Goal: Task Accomplishment & Management: Manage account settings

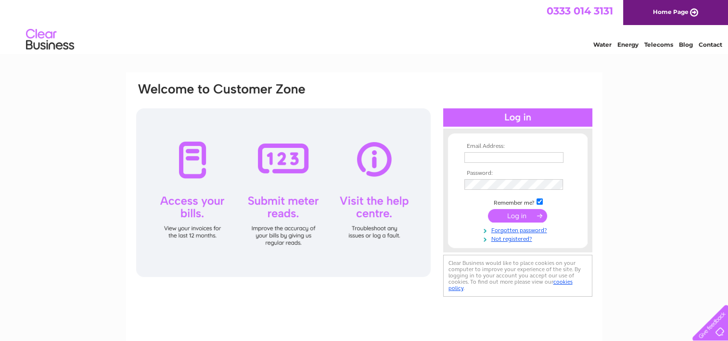
type input "bryan.kydd@nhs.net"
click at [516, 217] on input "submit" at bounding box center [517, 215] width 59 height 13
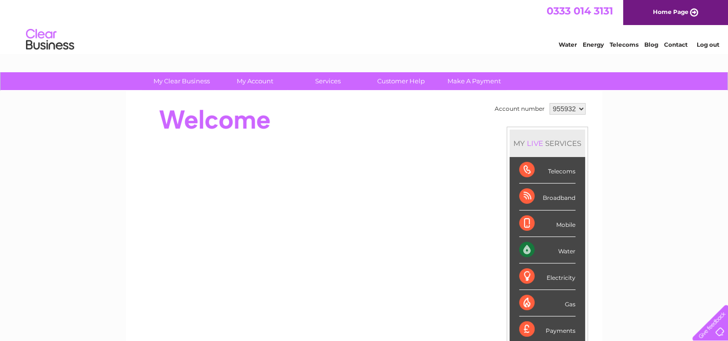
click at [560, 252] on div "Water" at bounding box center [547, 250] width 56 height 26
click at [566, 45] on link "Water" at bounding box center [568, 44] width 18 height 7
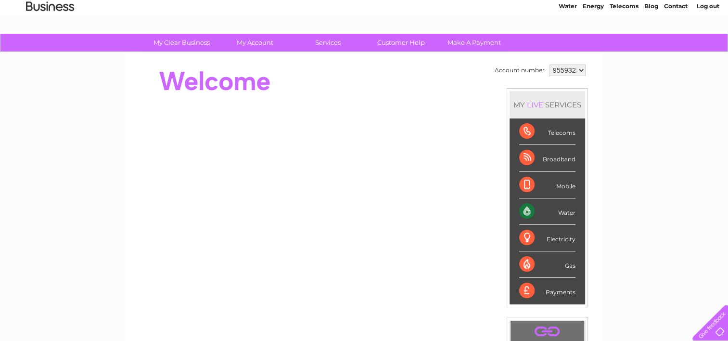
scroll to position [38, 0]
click at [524, 210] on div "Water" at bounding box center [547, 211] width 56 height 26
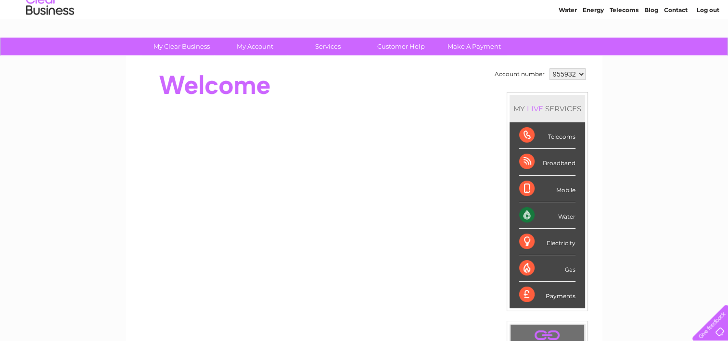
scroll to position [75, 0]
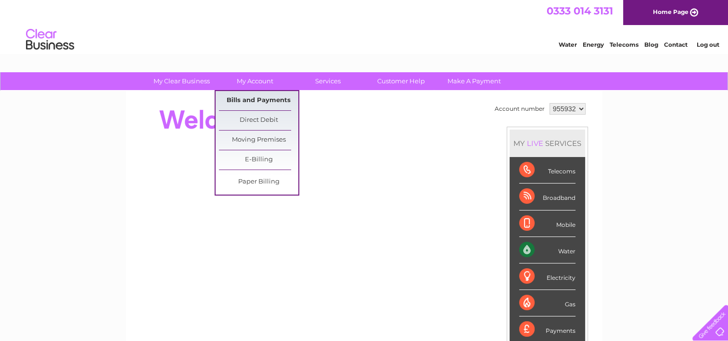
click at [257, 99] on link "Bills and Payments" at bounding box center [258, 100] width 79 height 19
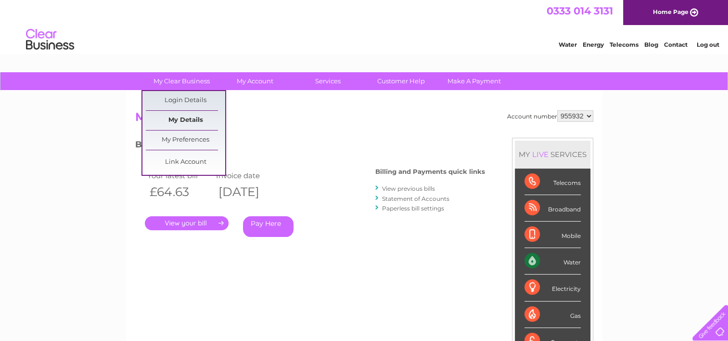
click at [179, 117] on link "My Details" at bounding box center [185, 120] width 79 height 19
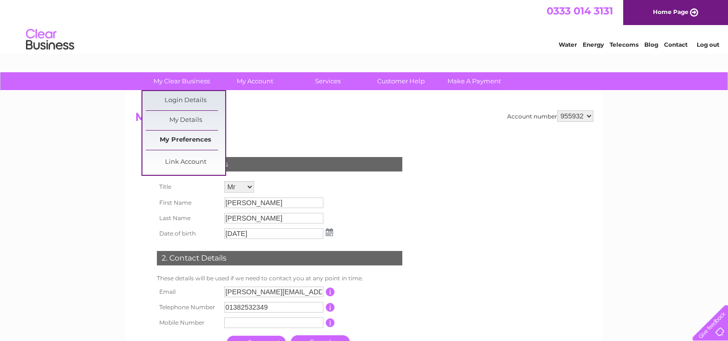
click at [182, 136] on link "My Preferences" at bounding box center [185, 139] width 79 height 19
